Goal: Task Accomplishment & Management: Manage account settings

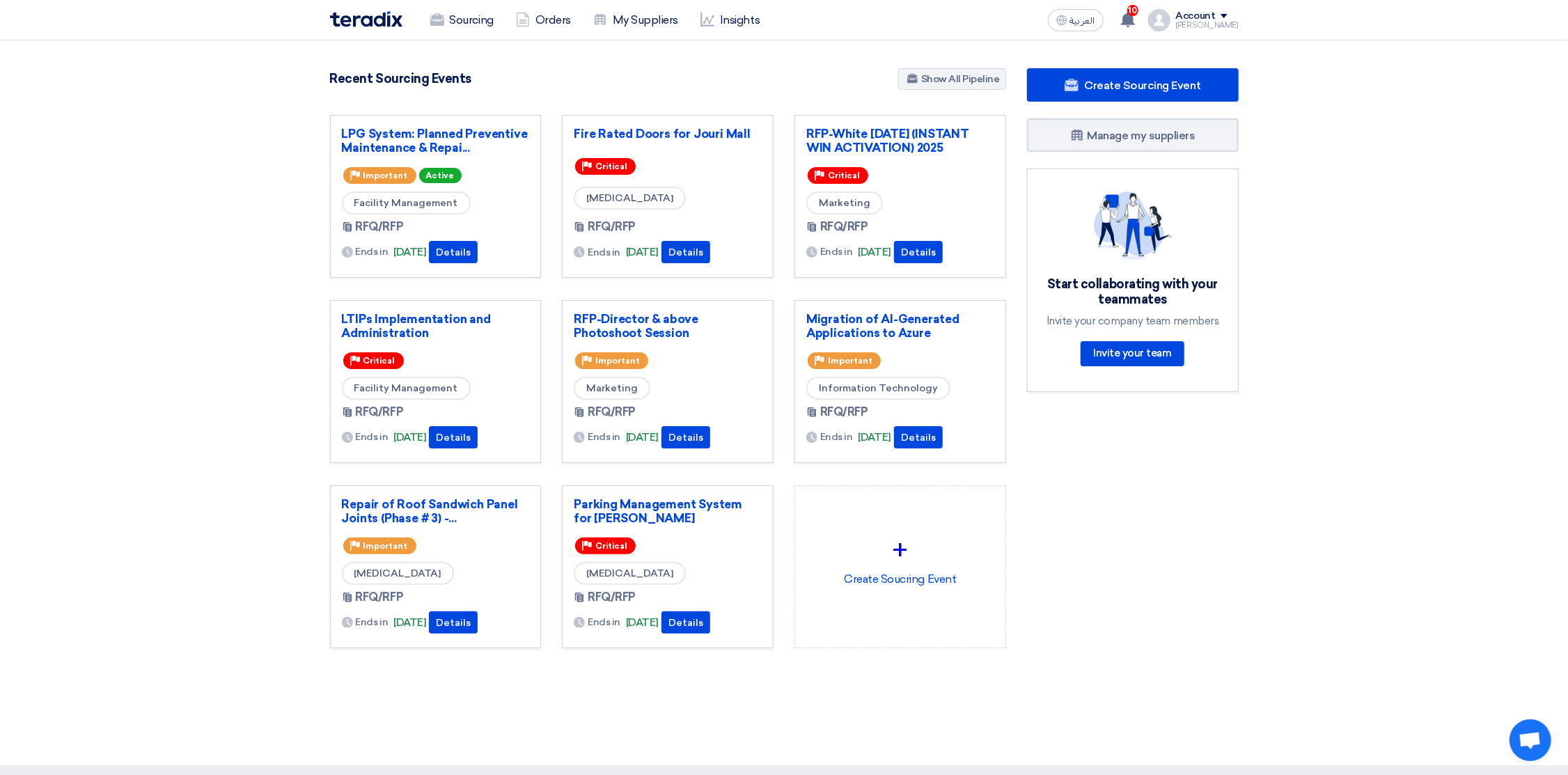
click at [1193, 14] on div "Account" at bounding box center [1196, 16] width 40 height 12
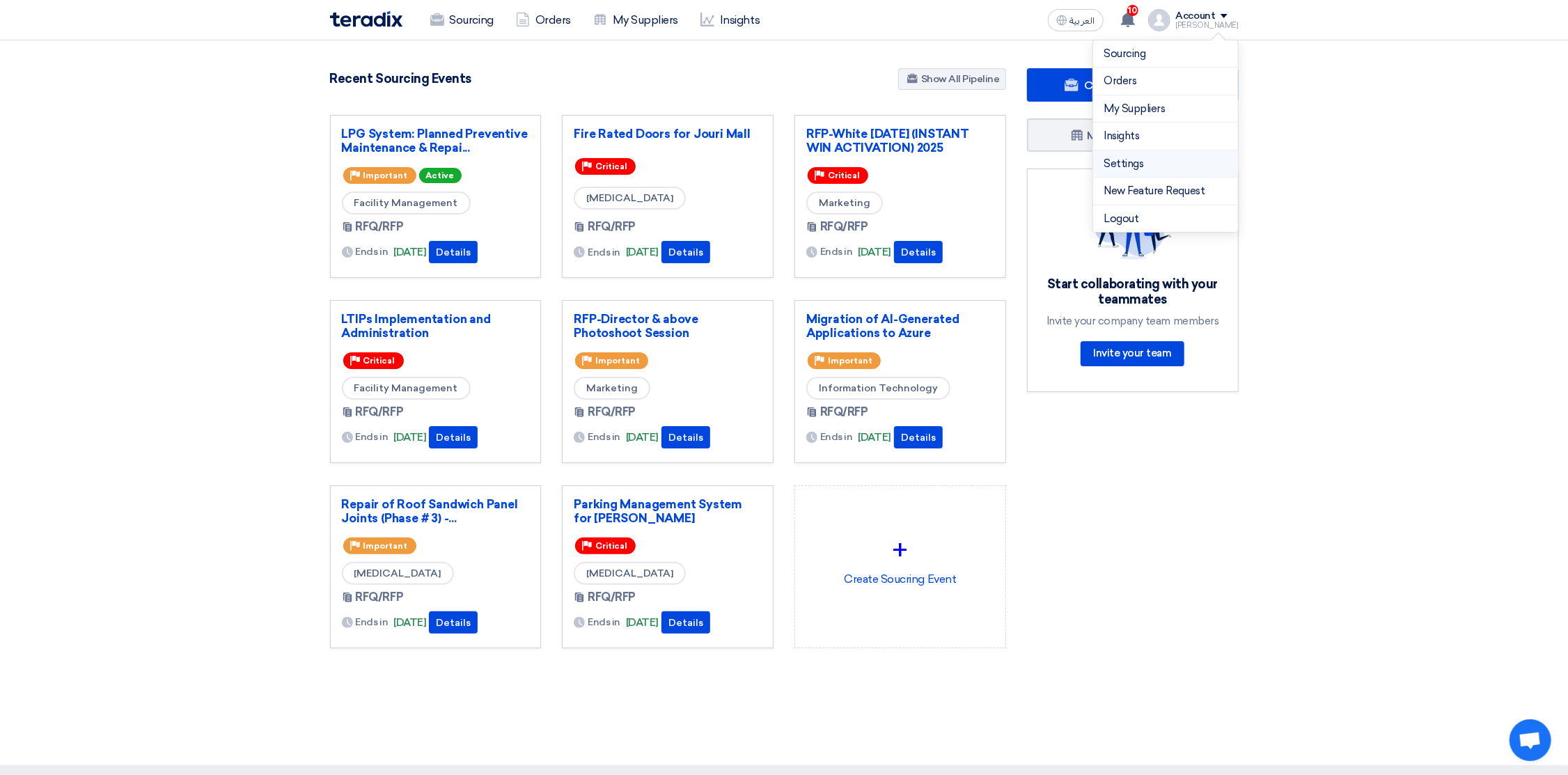
click at [1143, 159] on link "Settings" at bounding box center [1166, 164] width 123 height 16
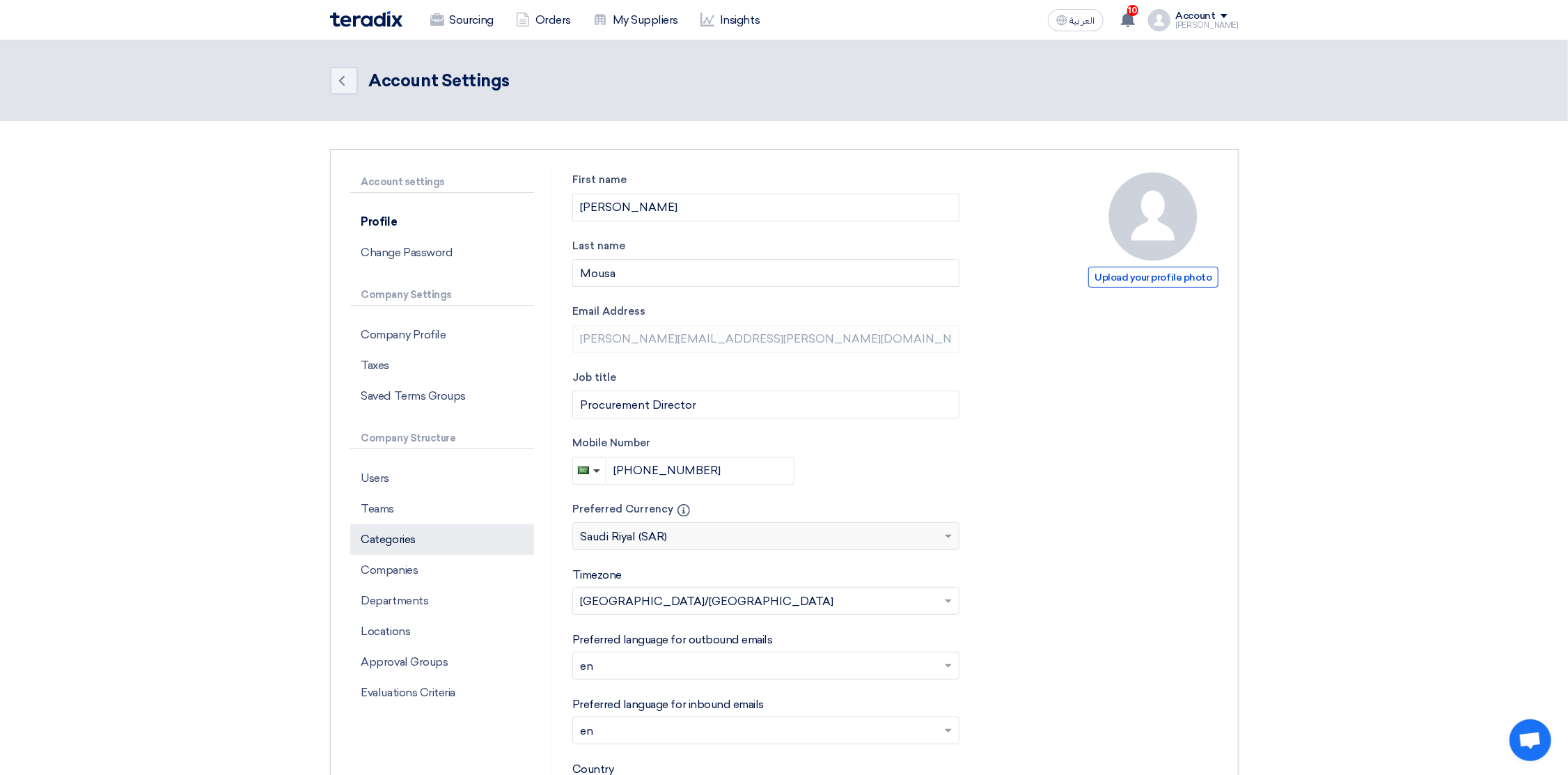
click at [399, 531] on p "Categories" at bounding box center [442, 540] width 184 height 31
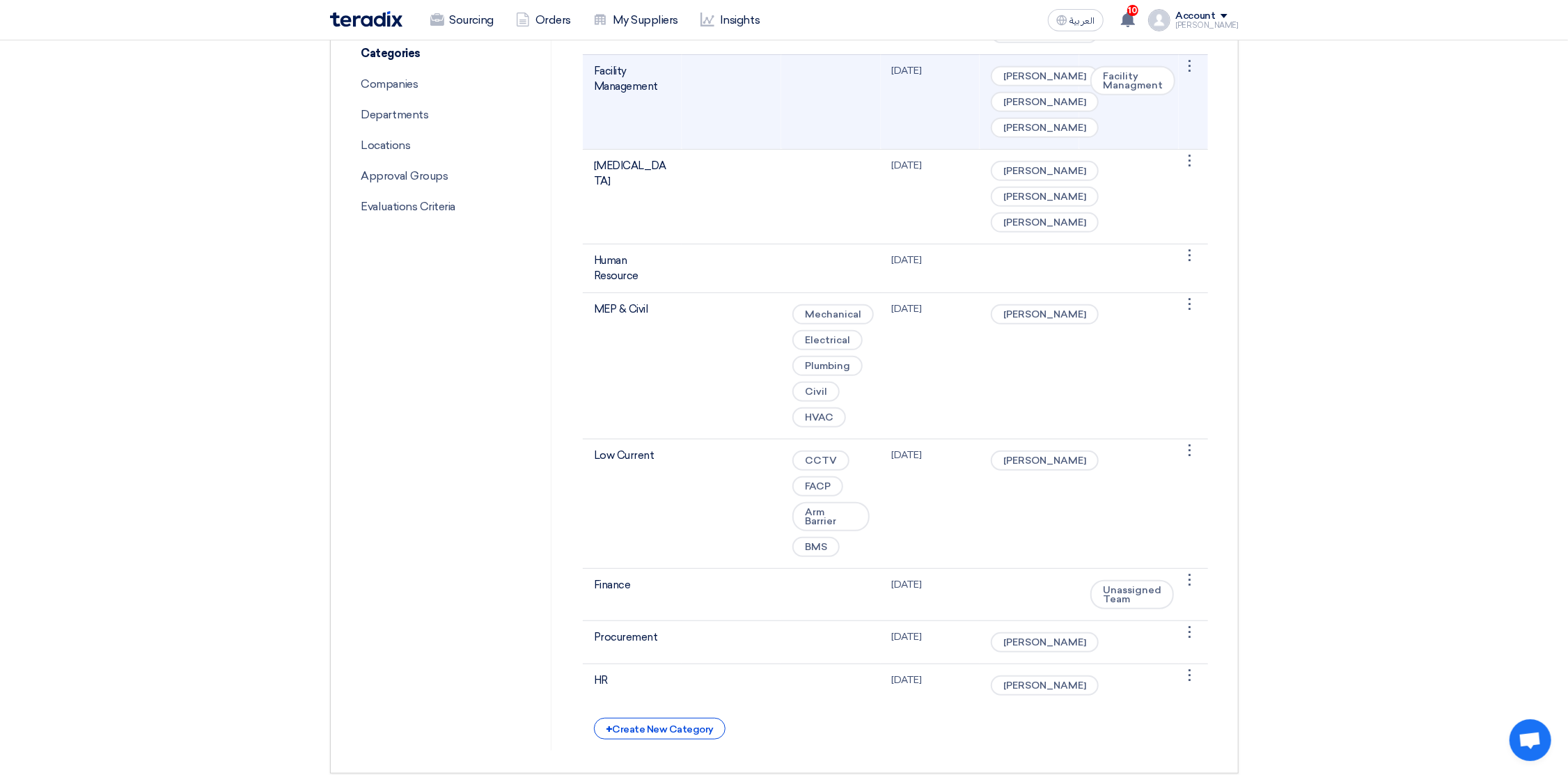
scroll to position [523, 0]
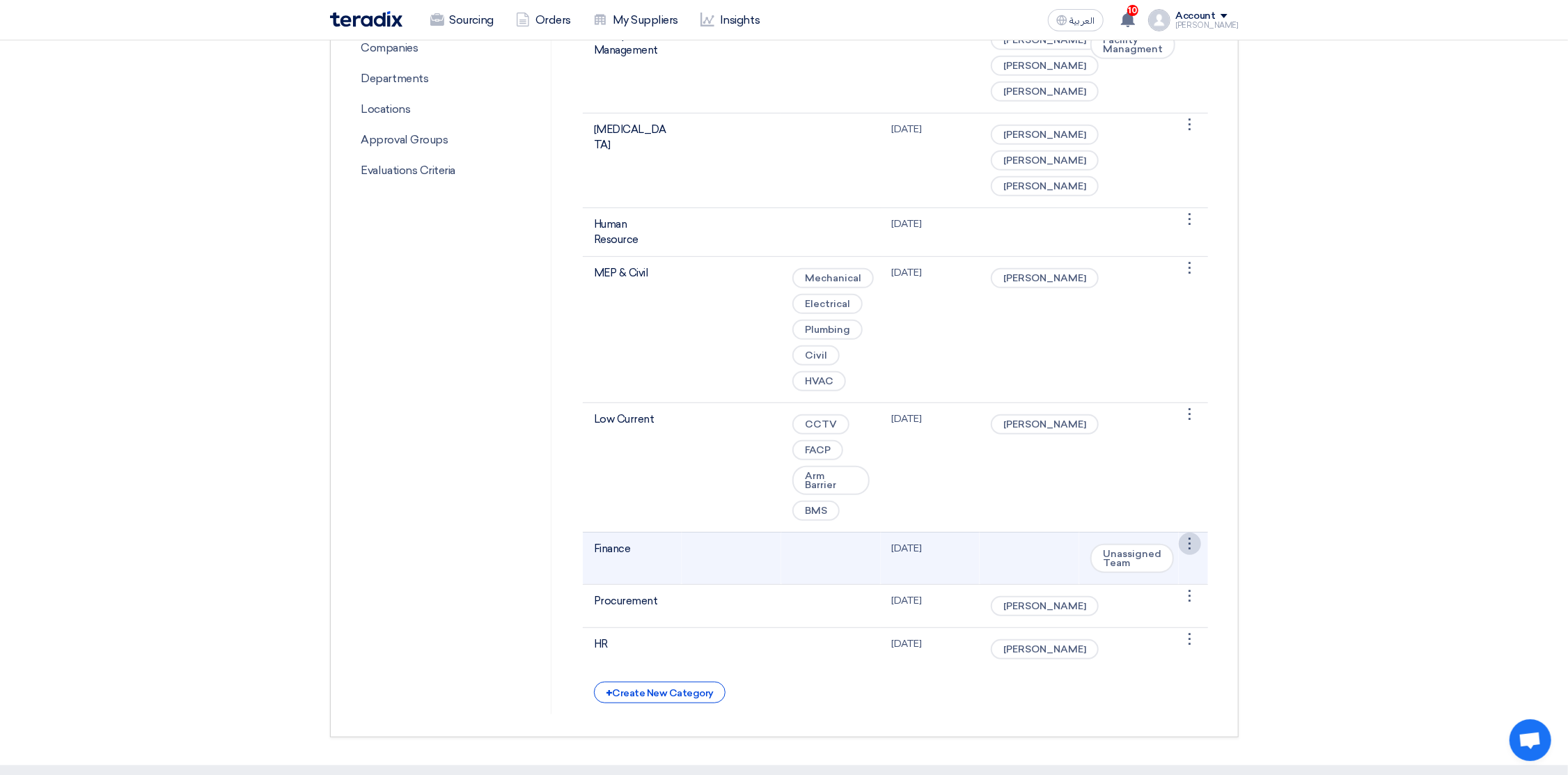
click at [1191, 555] on div "⋮" at bounding box center [1190, 544] width 22 height 22
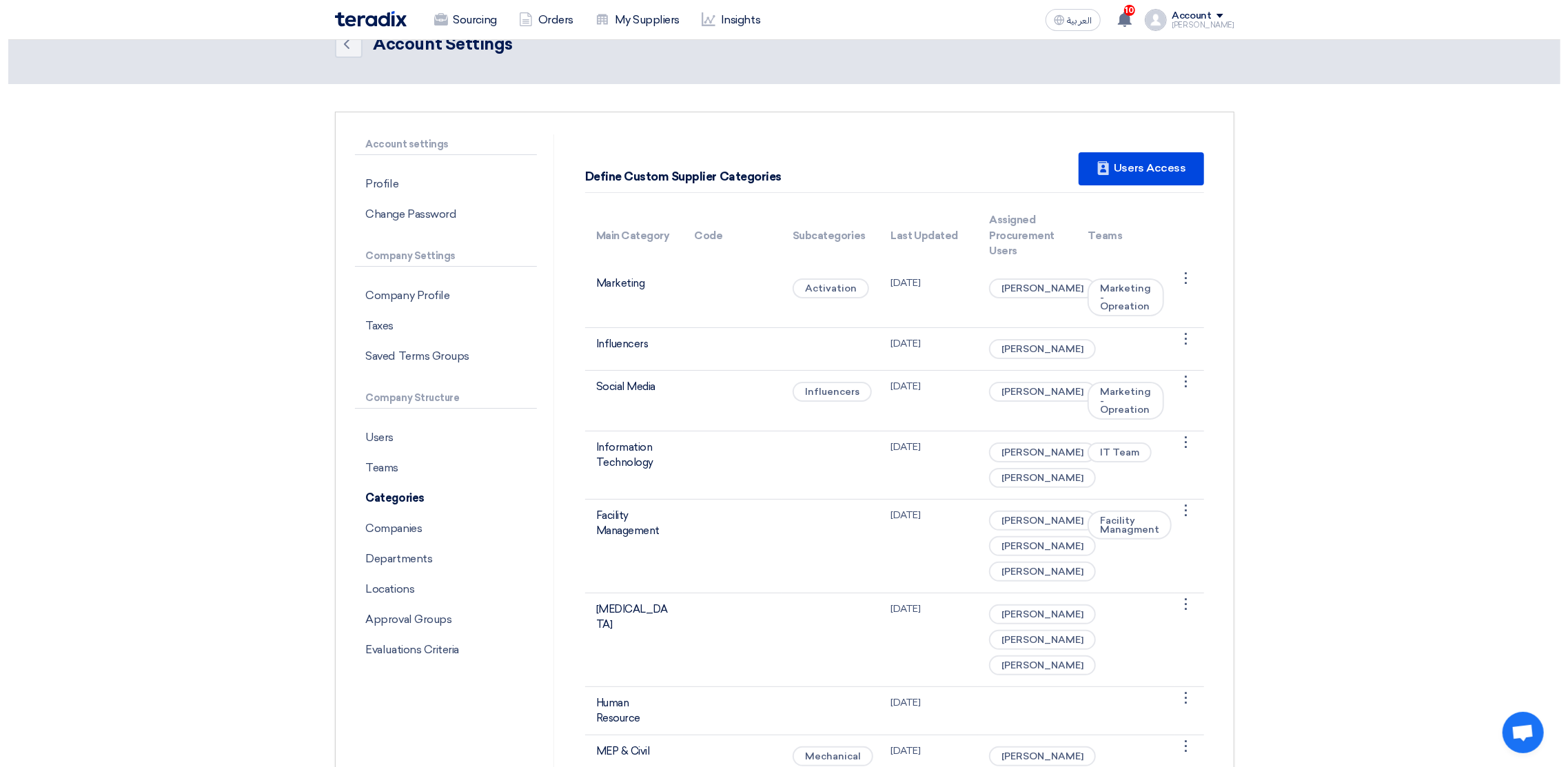
scroll to position [0, 0]
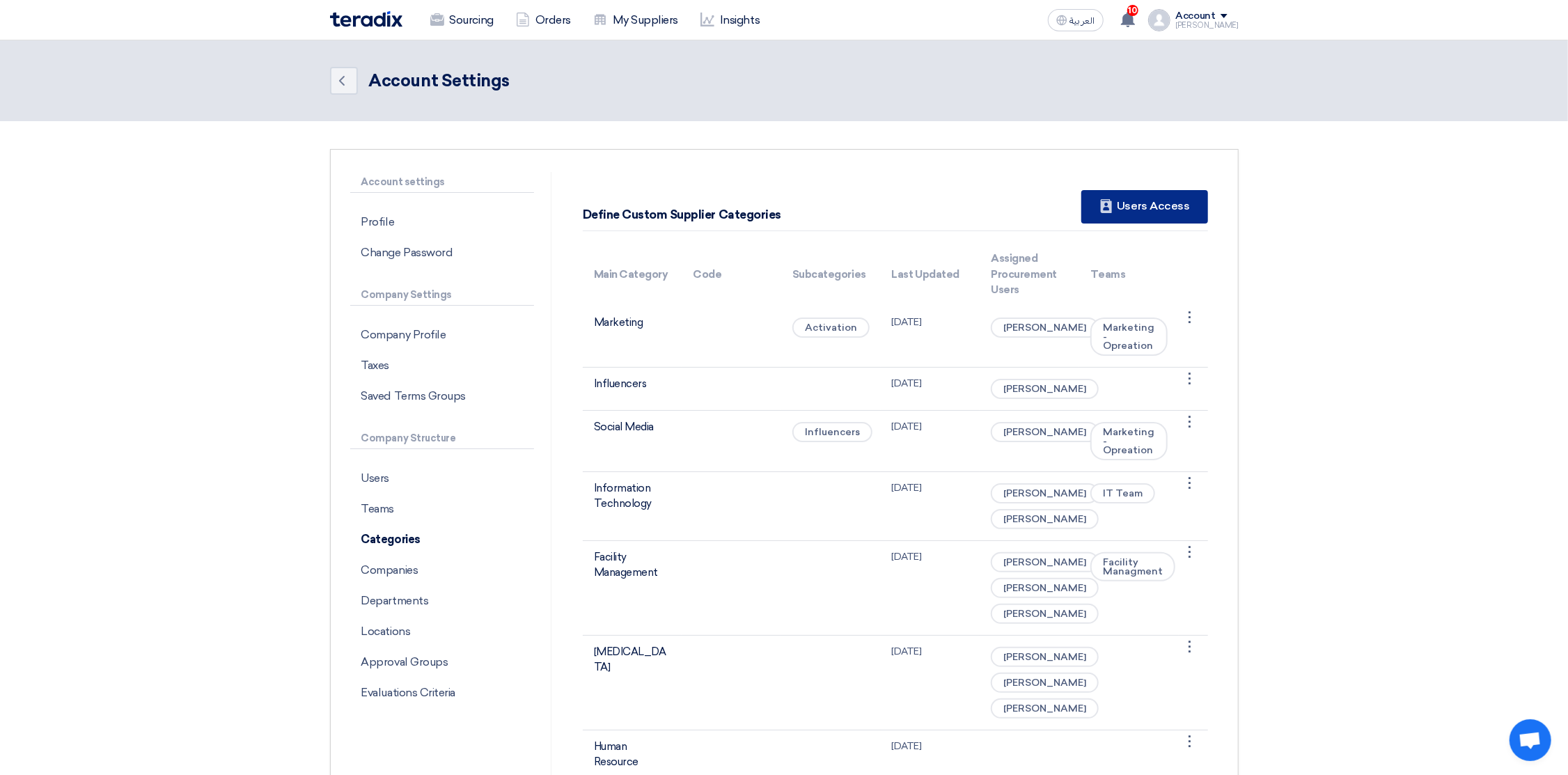
click at [1146, 206] on div "New Supplier Users Access" at bounding box center [1144, 206] width 126 height 33
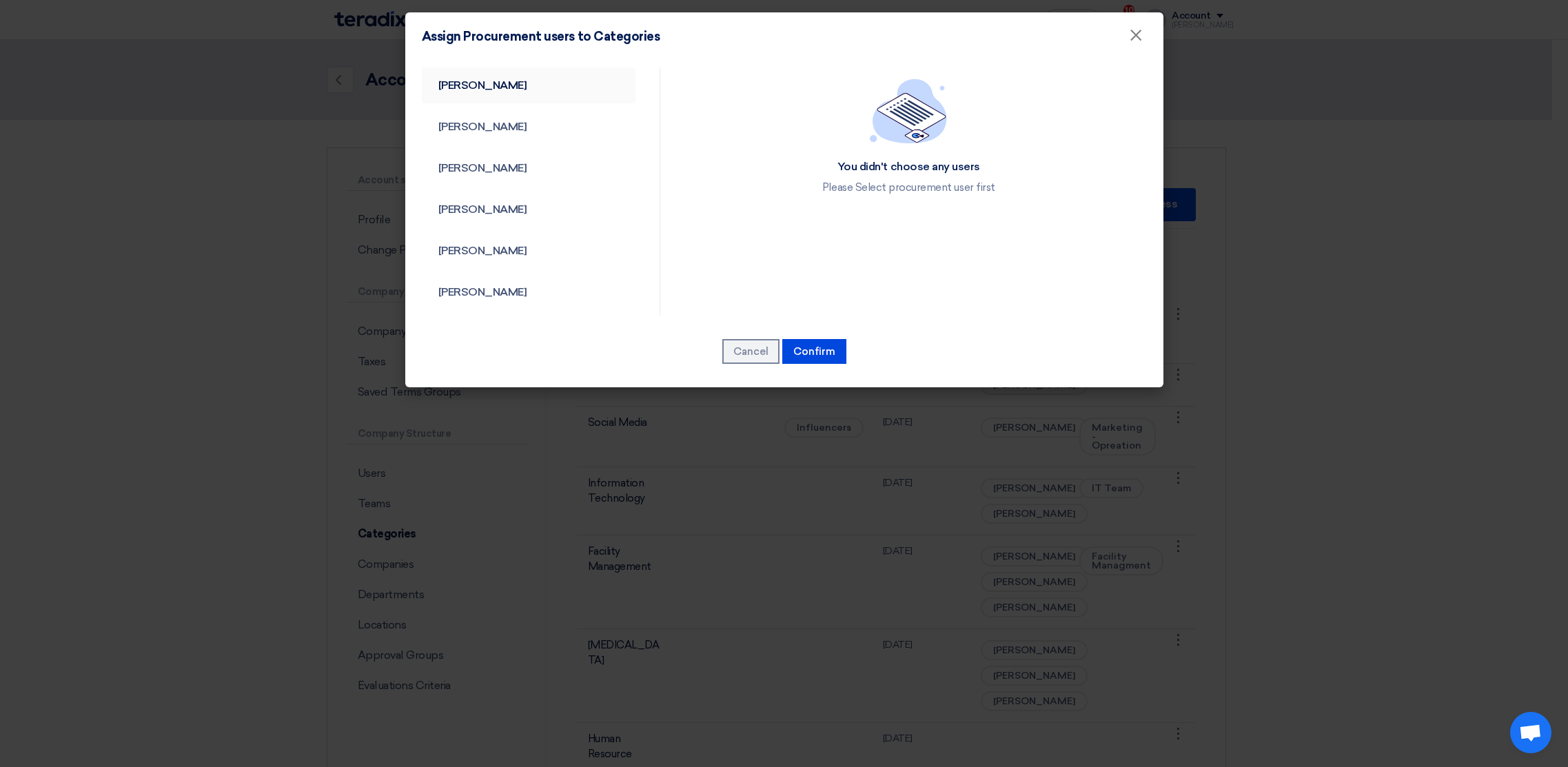
click at [493, 88] on link "[PERSON_NAME]" at bounding box center [529, 85] width 214 height 35
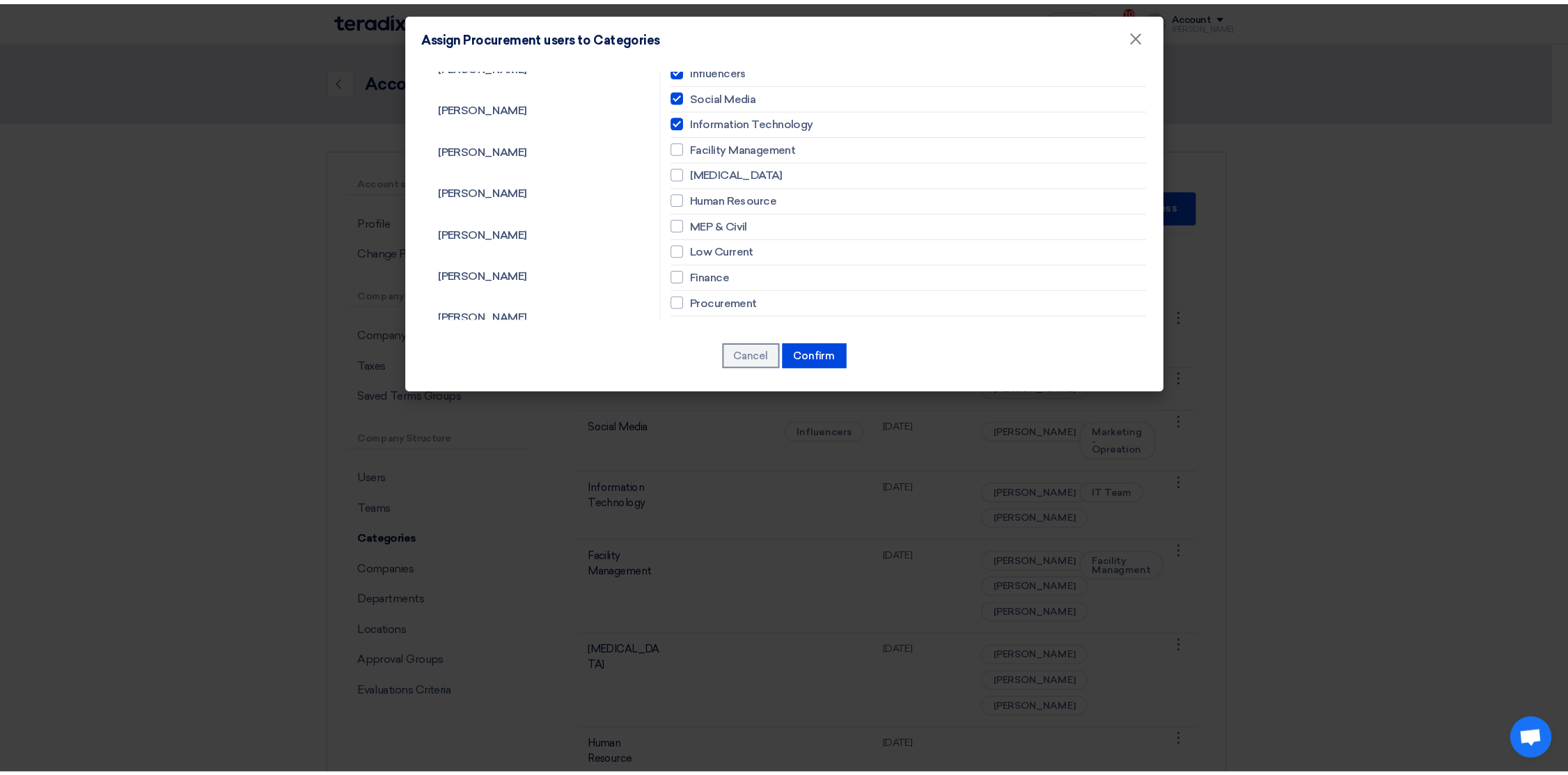
scroll to position [92, 0]
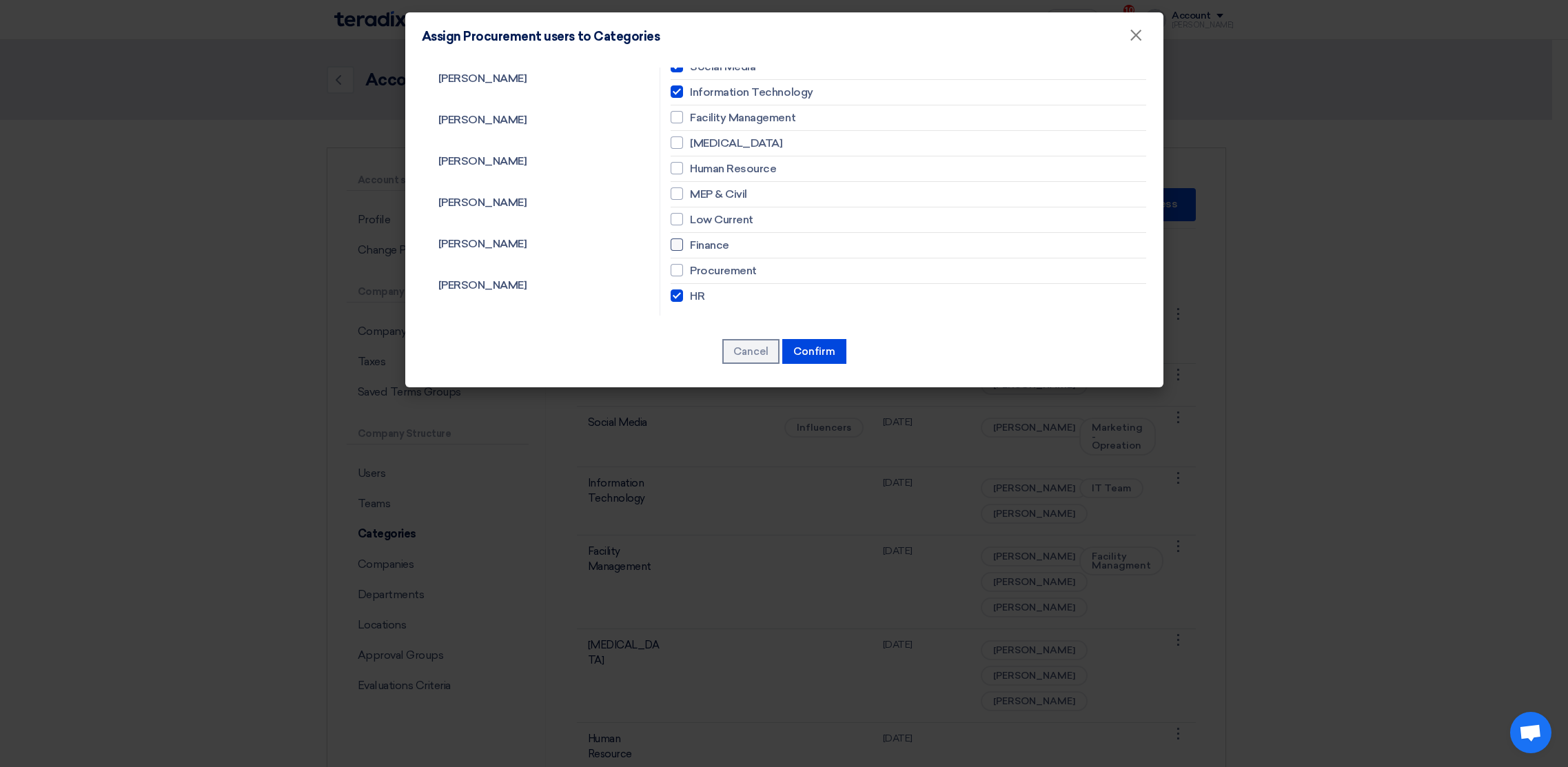
click at [706, 243] on span "Finance" at bounding box center [710, 246] width 40 height 17
click at [699, 243] on input "Finance" at bounding box center [695, 245] width 9 height 9
checkbox input "true"
click at [717, 270] on span "Procurement" at bounding box center [723, 271] width 67 height 17
click at [699, 270] on input "Procurement" at bounding box center [695, 270] width 9 height 9
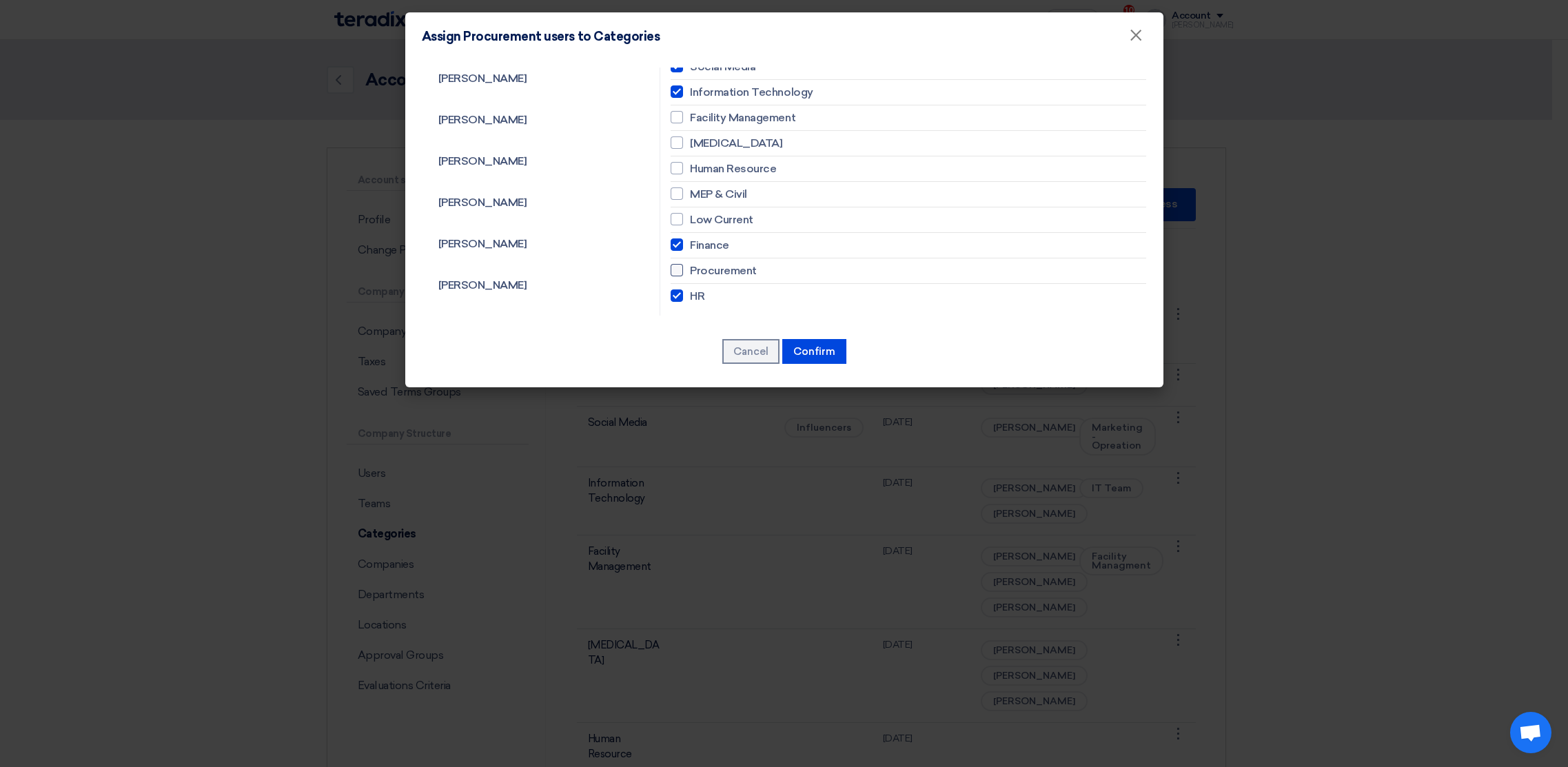
checkbox input "true"
click at [713, 221] on span "Low Current" at bounding box center [722, 220] width 63 height 17
click at [699, 221] on input "Low Current" at bounding box center [695, 219] width 9 height 9
checkbox input "true"
click at [718, 193] on span "MEP & Civil" at bounding box center [719, 195] width 57 height 17
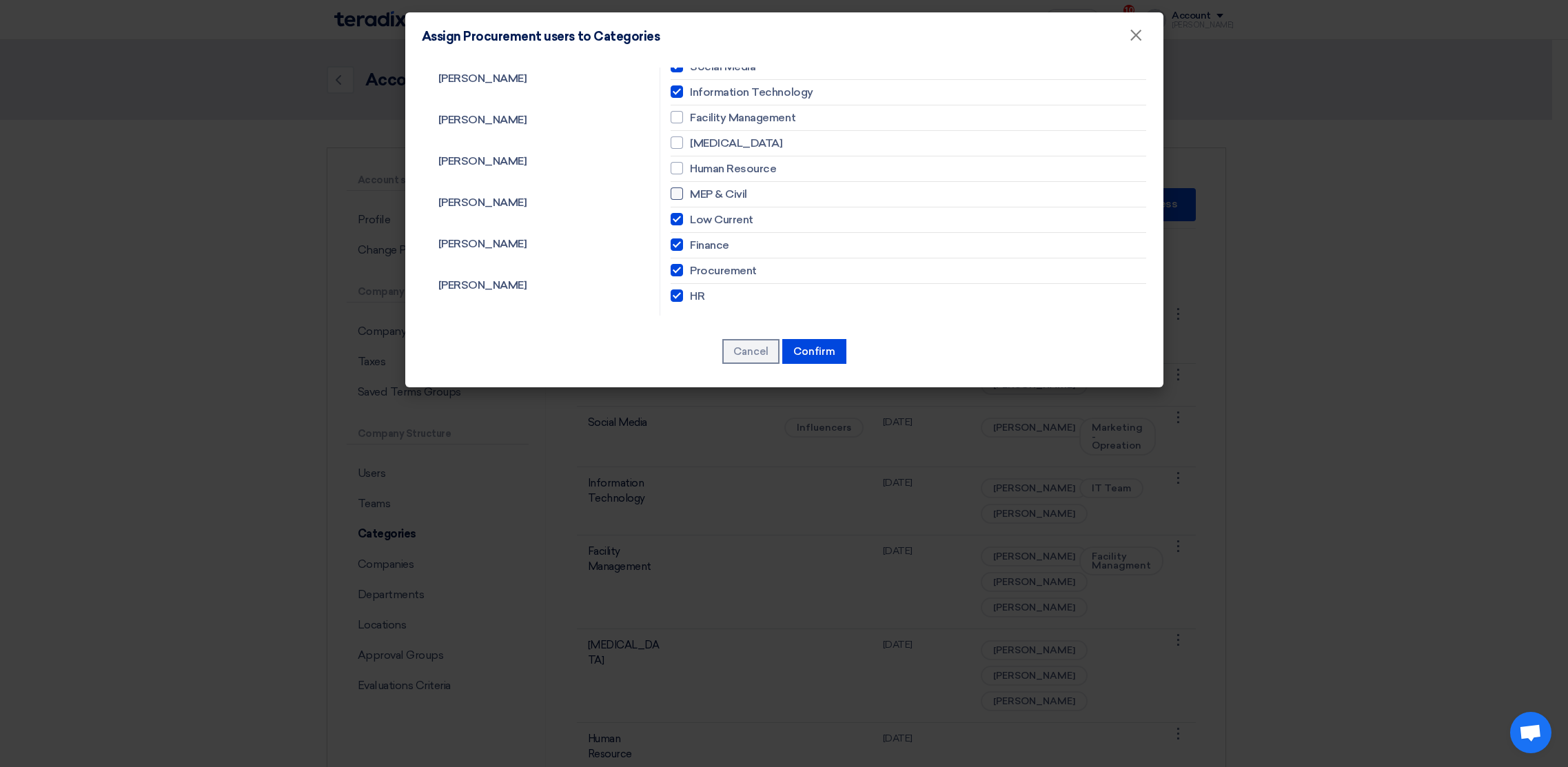
click at [699, 193] on input "MEP & Civil" at bounding box center [695, 194] width 9 height 9
click at [717, 187] on span "MEP & Civil" at bounding box center [719, 195] width 57 height 17
click at [699, 190] on input "MEP & Civil" at bounding box center [695, 194] width 9 height 9
checkbox input "false"
click at [721, 217] on span "Low Current" at bounding box center [722, 220] width 63 height 17
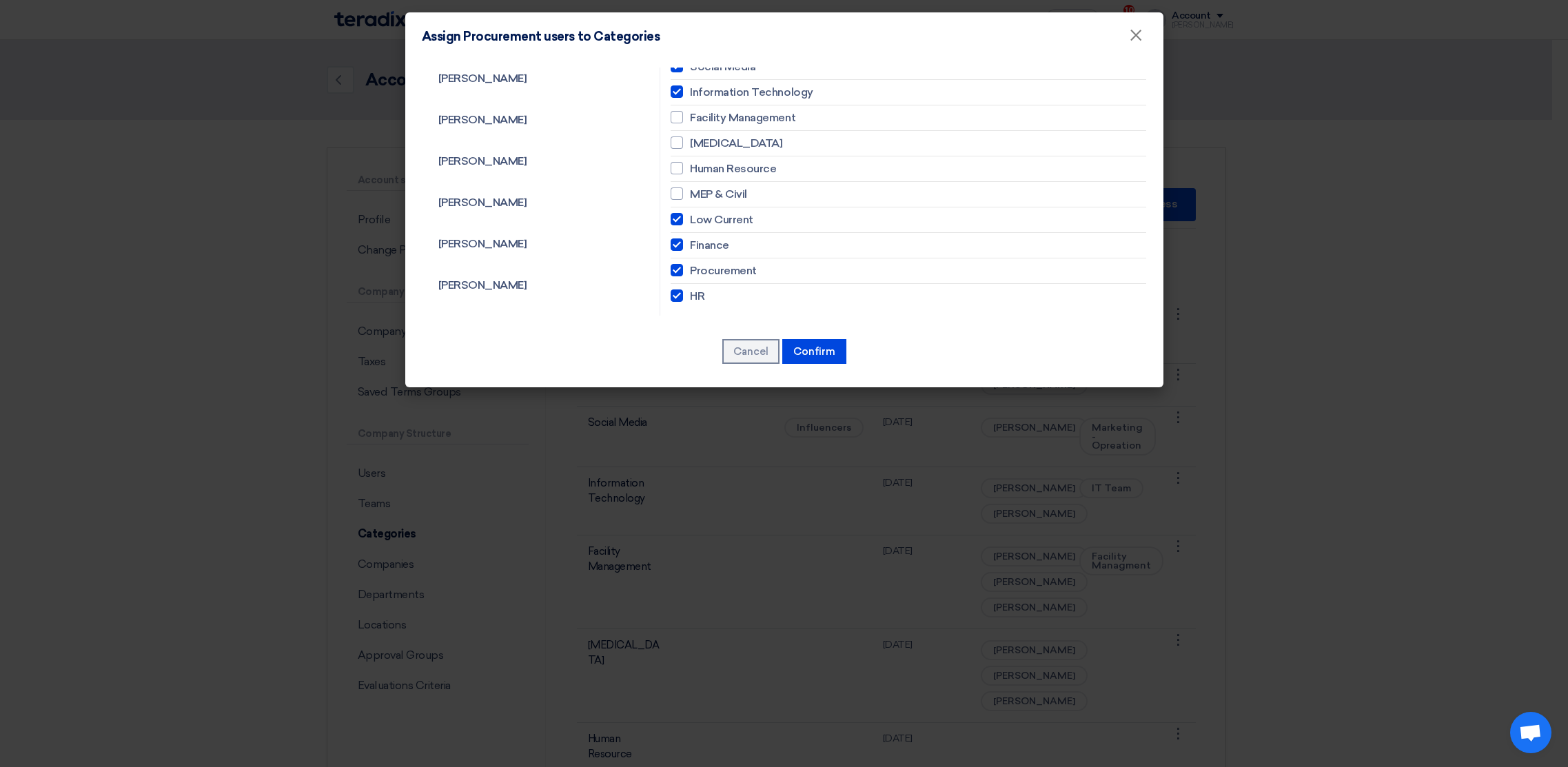
click at [699, 217] on input "Low Current" at bounding box center [695, 219] width 9 height 9
checkbox input "false"
click at [813, 350] on button "Confirm" at bounding box center [814, 351] width 64 height 24
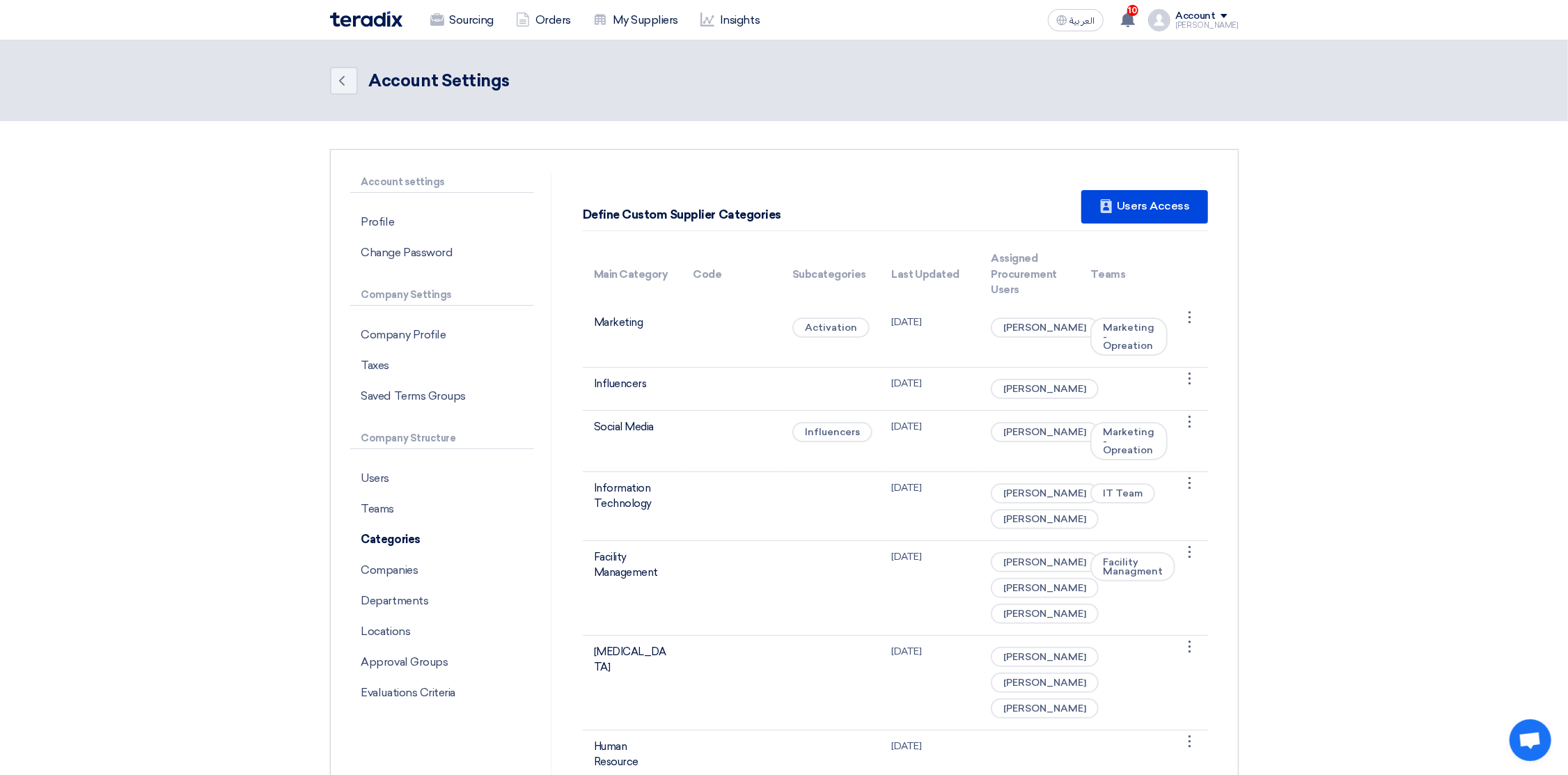
click at [362, 13] on img at bounding box center [366, 19] width 72 height 16
